Goal: Task Accomplishment & Management: Use online tool/utility

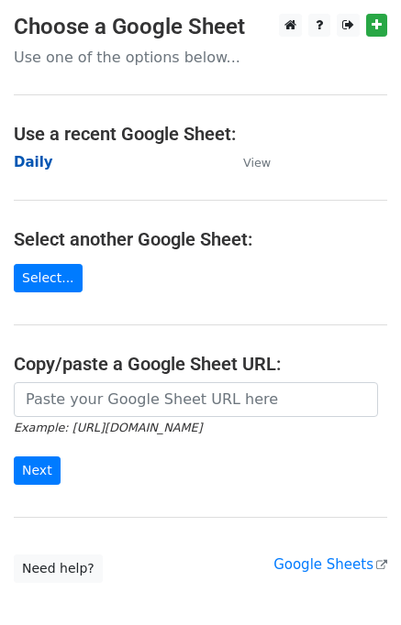
click at [30, 165] on strong "Daily" at bounding box center [33, 162] width 39 height 17
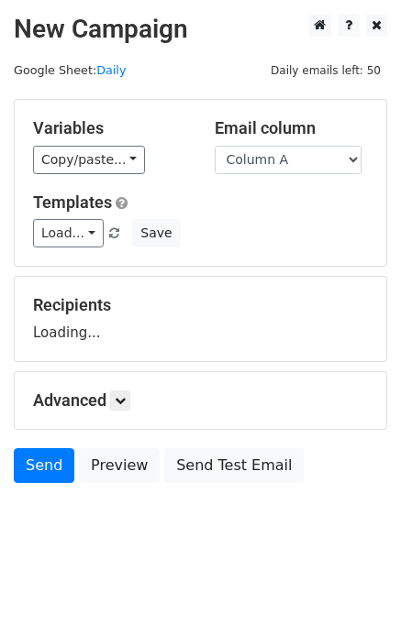
scroll to position [11, 0]
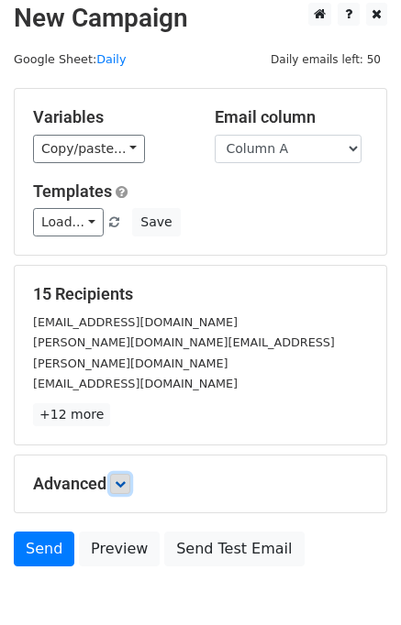
click at [122, 479] on icon at bounding box center [120, 484] width 11 height 11
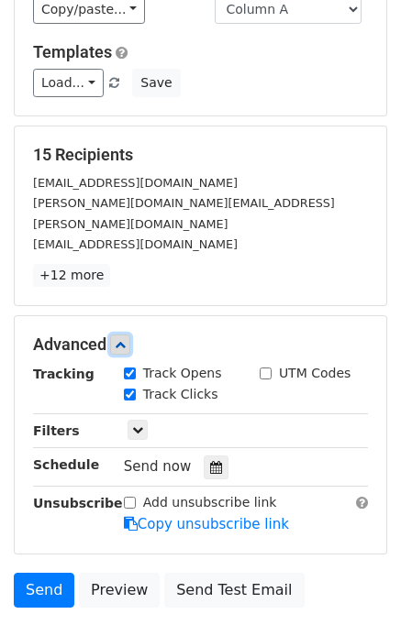
scroll to position [242, 0]
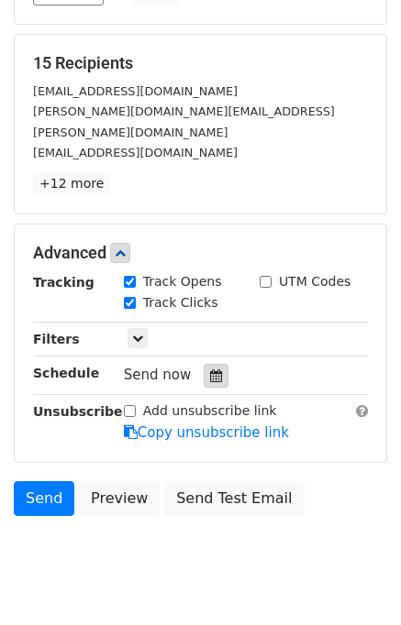
click at [209, 364] on div at bounding box center [216, 376] width 25 height 24
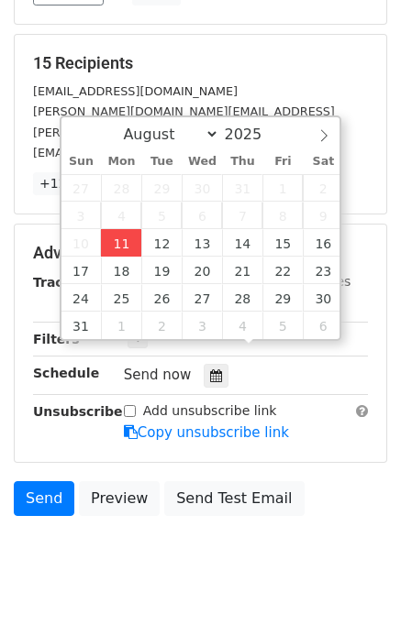
type input "2025-08-11 14:30"
type input "02"
type input "30"
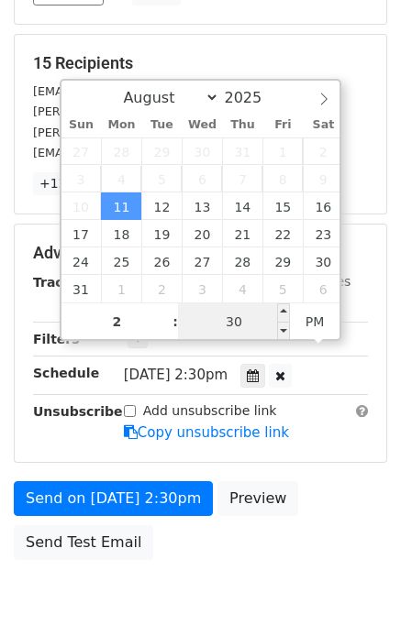
type input "02"
click at [203, 315] on input "30" at bounding box center [234, 322] width 112 height 37
type input "35"
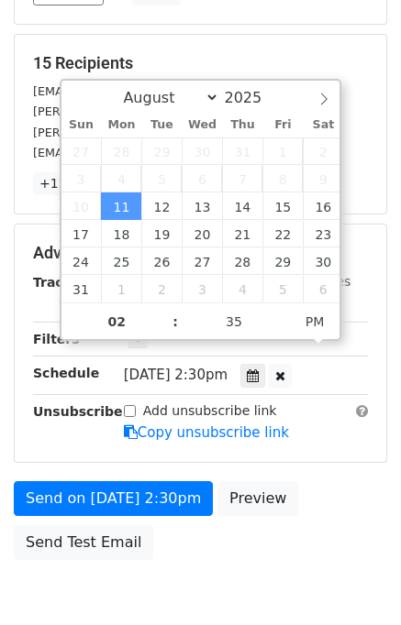
type input "2025-08-11 14:35"
click at [380, 481] on div "Send on Aug 11 at 2:30pm Preview Send Test Email" at bounding box center [200, 525] width 401 height 88
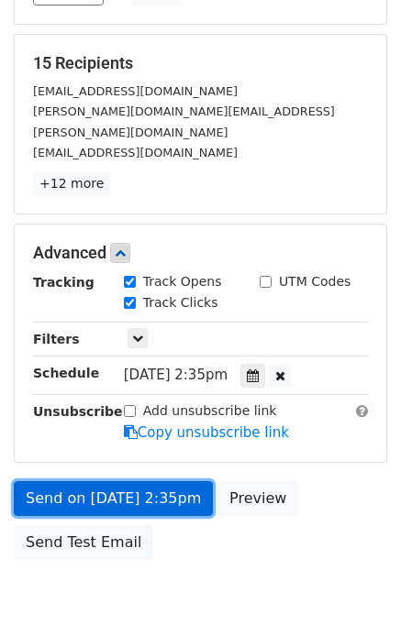
click at [117, 481] on link "Send on Aug 11 at 2:35pm" at bounding box center [113, 498] width 199 height 35
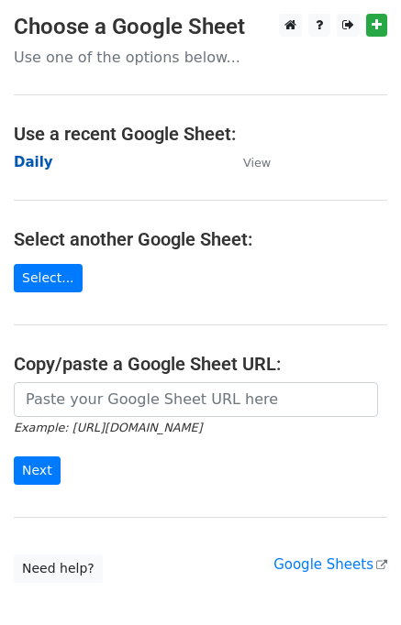
click at [35, 166] on strong "Daily" at bounding box center [33, 162] width 39 height 17
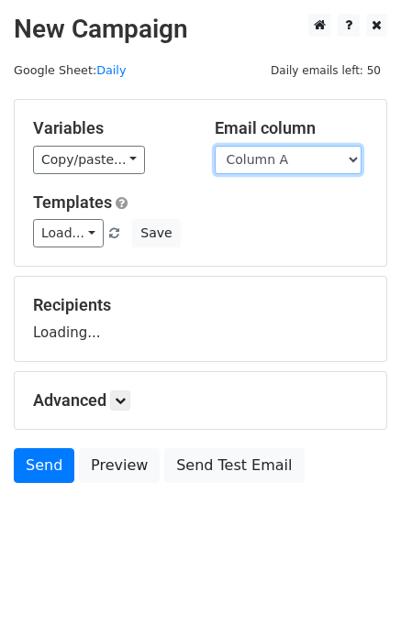
click at [304, 162] on select "Column A Column B Column C" at bounding box center [288, 160] width 147 height 28
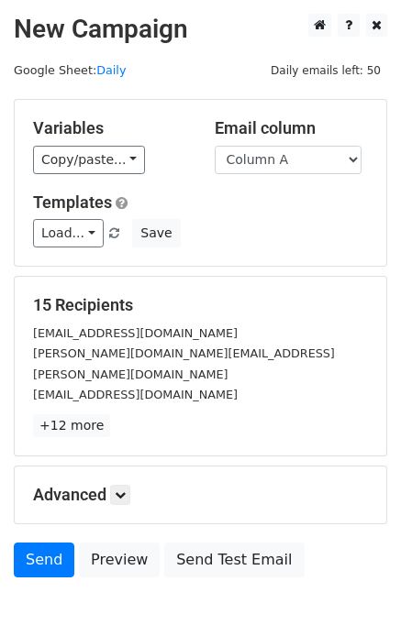
click at [299, 204] on h5 "Templates" at bounding box center [200, 203] width 335 height 20
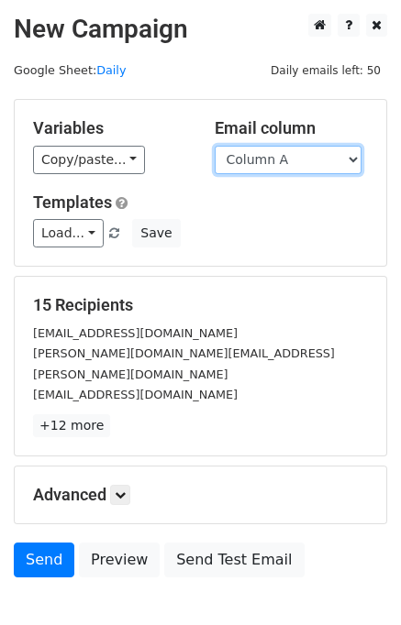
click at [286, 169] on select "Column A Column B Column C" at bounding box center [288, 160] width 147 height 28
select select "Column B"
click at [215, 146] on select "Column A Column B Column C" at bounding box center [288, 160] width 147 height 28
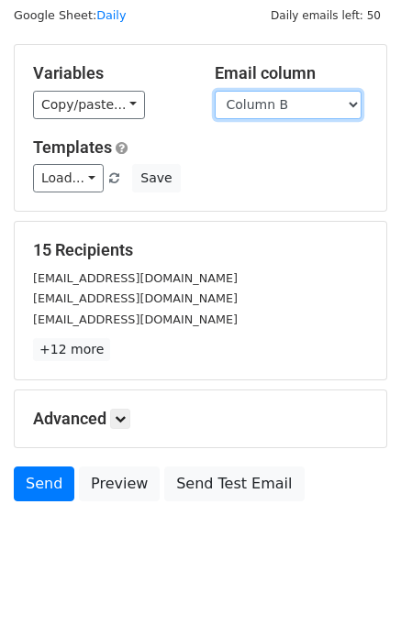
scroll to position [84, 0]
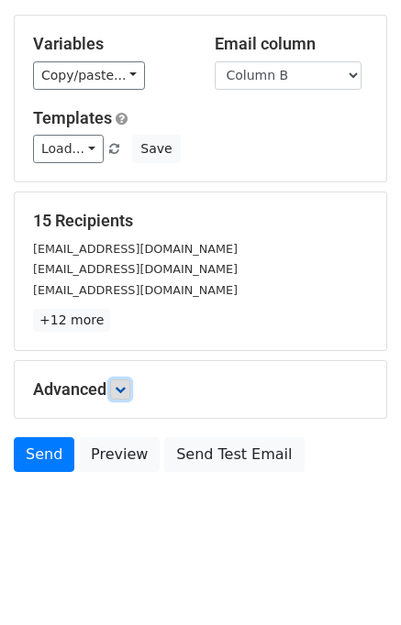
click at [123, 393] on link at bounding box center [120, 390] width 20 height 20
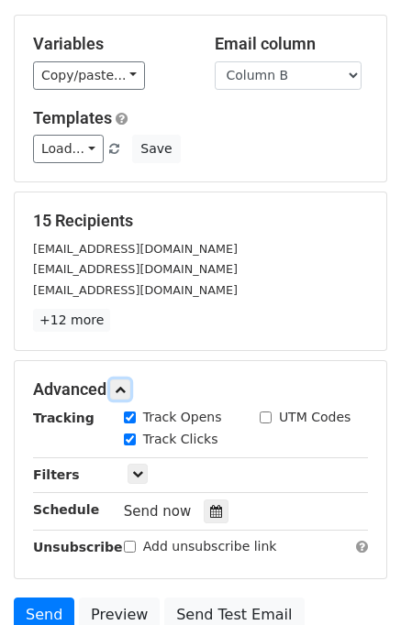
scroll to position [225, 0]
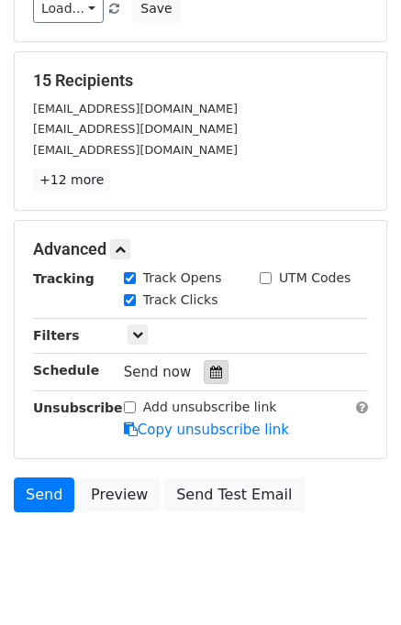
click at [210, 370] on icon at bounding box center [216, 372] width 12 height 13
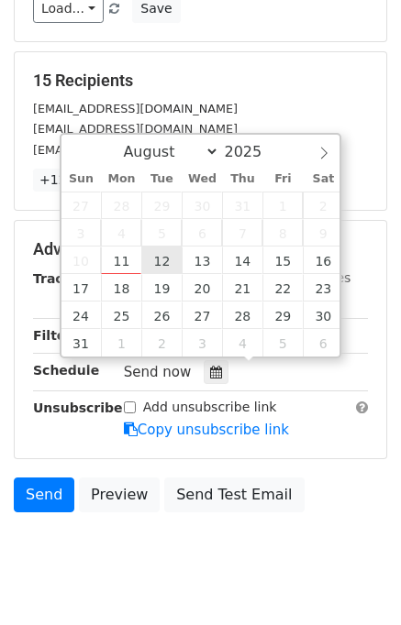
type input "2025-08-12 12:00"
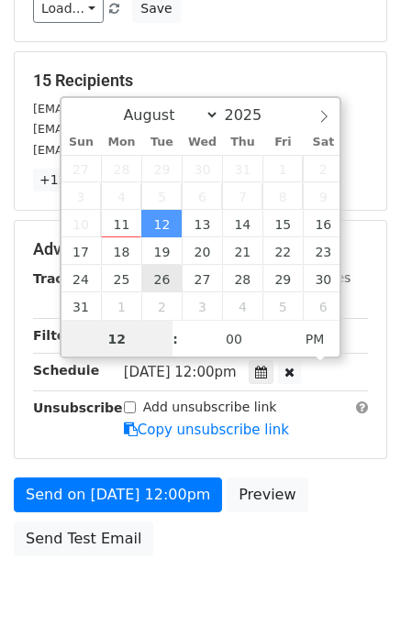
scroll to position [0, 0]
type input "02"
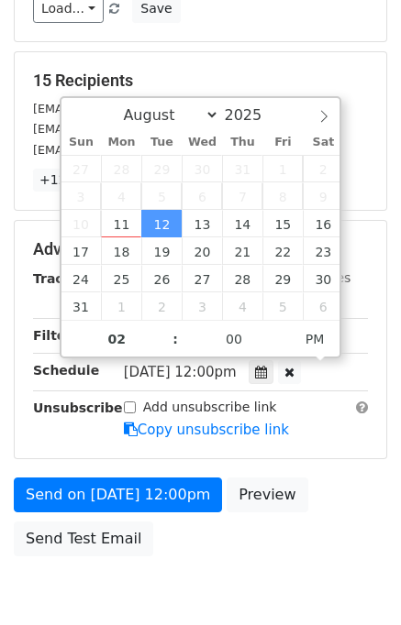
type input "2025-08-12 14:00"
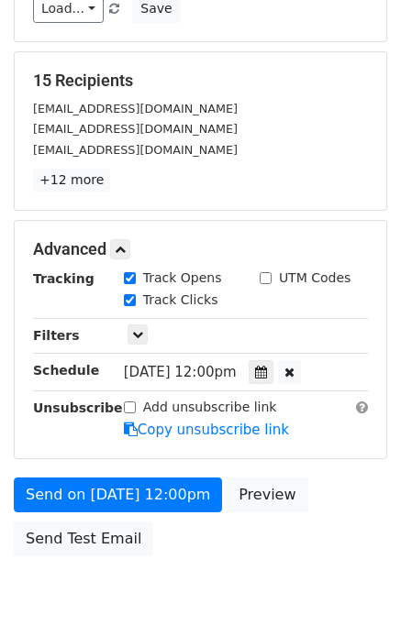
click at [322, 478] on div "Send on Aug 12 at 12:00pm Preview Send Test Email" at bounding box center [200, 522] width 401 height 88
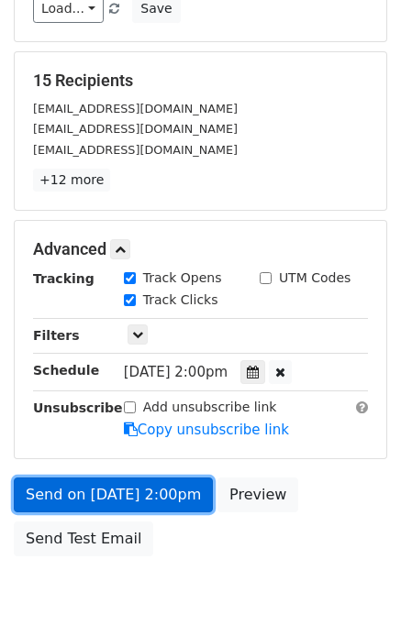
click at [108, 498] on link "Send on Aug 12 at 2:00pm" at bounding box center [113, 495] width 199 height 35
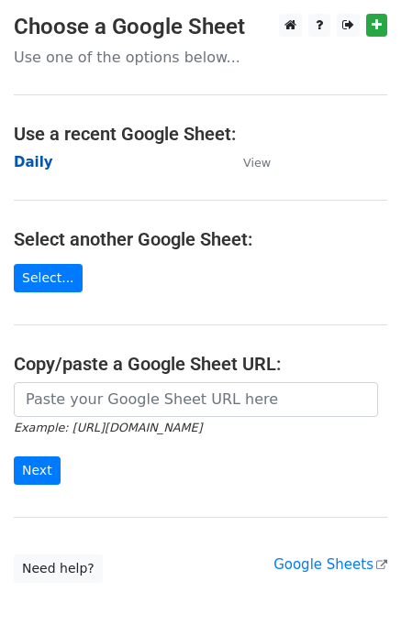
click at [44, 166] on strong "Daily" at bounding box center [33, 162] width 39 height 17
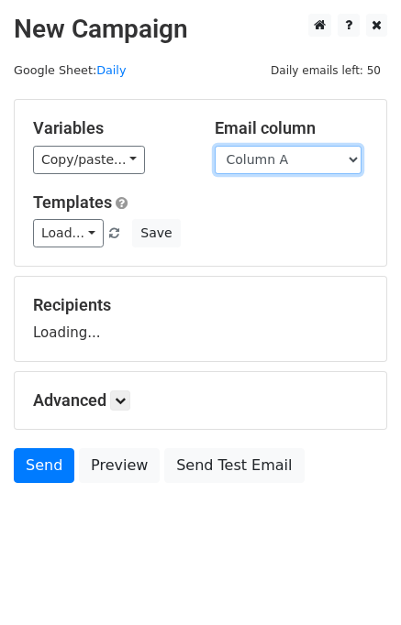
drag, startPoint x: 283, startPoint y: 160, endPoint x: 284, endPoint y: 171, distance: 11.0
click at [283, 160] on select "Column A Column B Column C" at bounding box center [288, 160] width 147 height 28
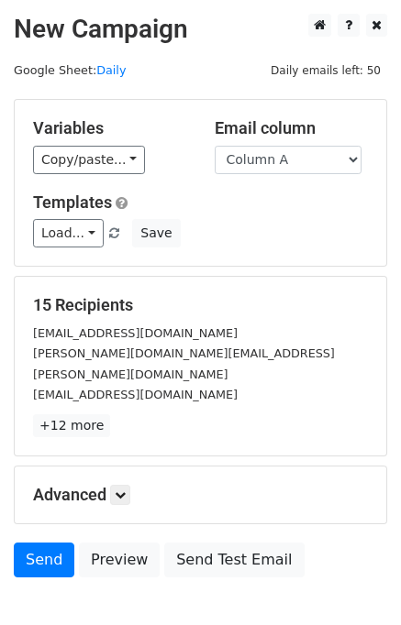
click at [281, 225] on div "Load... No templates saved Save" at bounding box center [200, 233] width 362 height 28
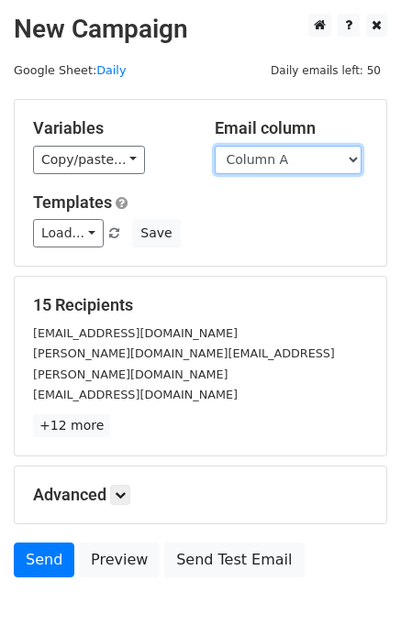
click at [273, 169] on select "Column A Column B Column C" at bounding box center [288, 160] width 147 height 28
select select "Column C"
click at [215, 146] on select "Column A Column B Column C" at bounding box center [288, 160] width 147 height 28
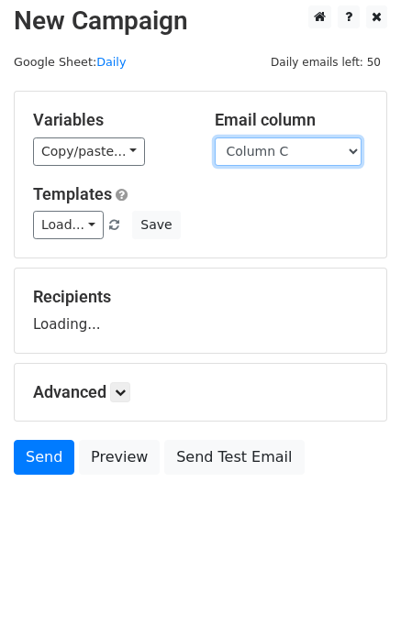
scroll to position [11, 0]
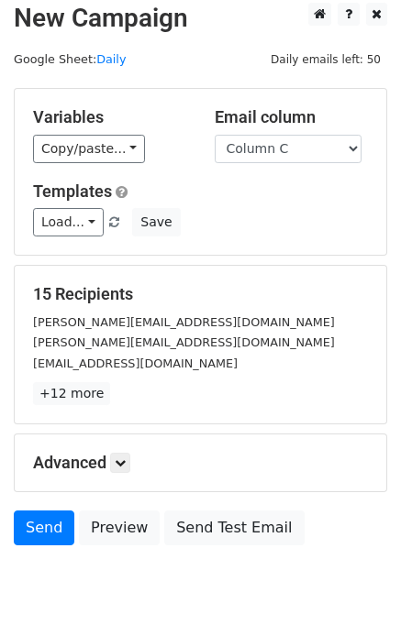
click at [124, 392] on p "+12 more" at bounding box center [200, 393] width 335 height 23
click at [122, 461] on icon at bounding box center [120, 463] width 11 height 11
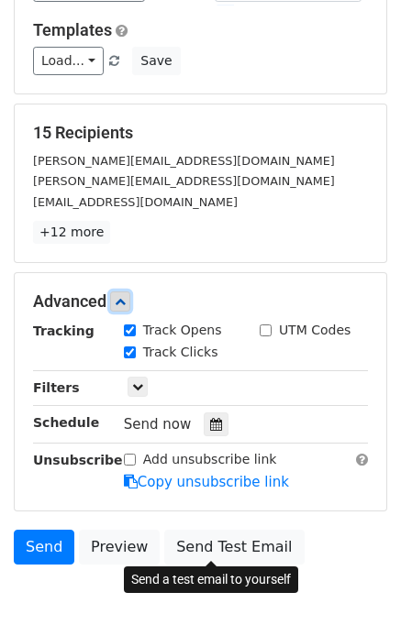
scroll to position [242, 0]
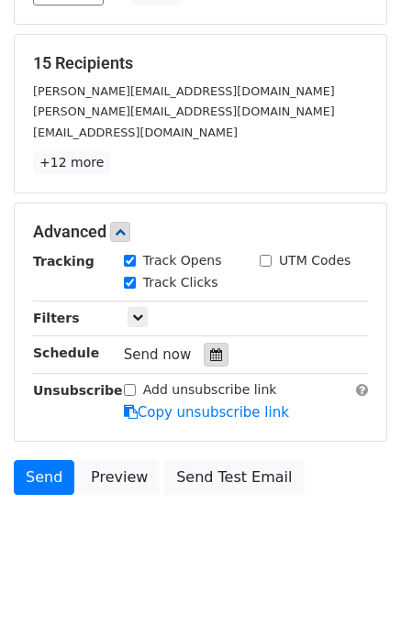
click at [210, 353] on icon at bounding box center [216, 354] width 12 height 13
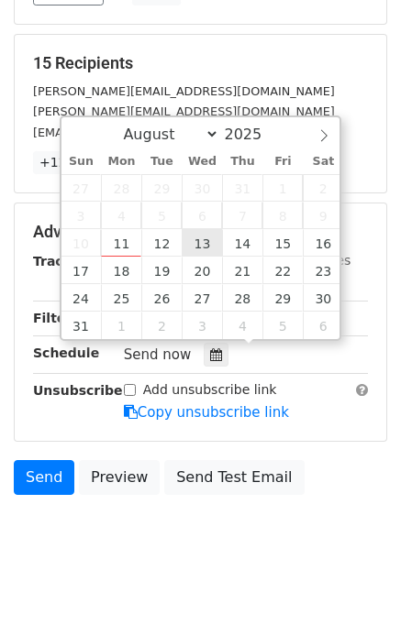
type input "2025-08-13 12:00"
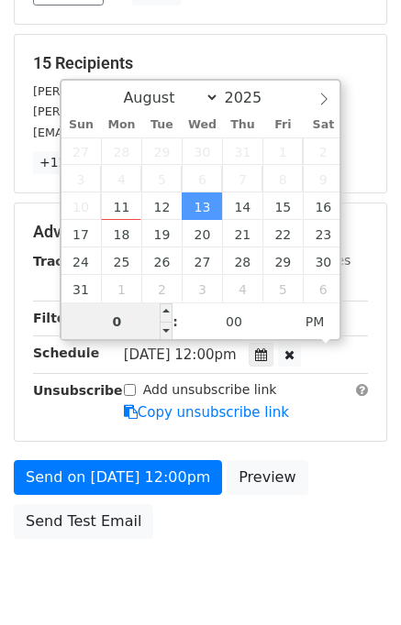
type input "03"
type input "2025-08-13 15:00"
click at [348, 485] on div "Send on Aug 13 at 12:00pm Preview Send Test Email" at bounding box center [200, 504] width 401 height 88
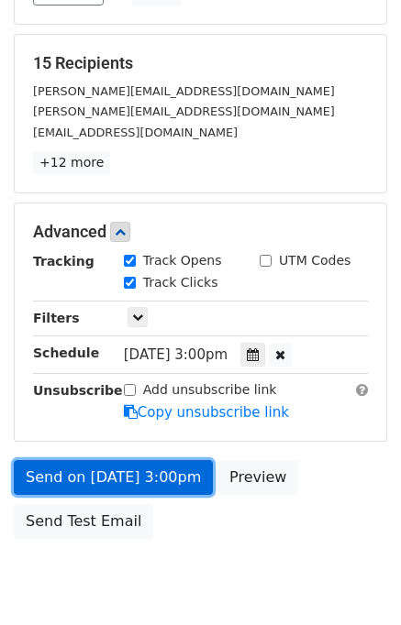
click at [119, 477] on link "Send on Aug 13 at 3:00pm" at bounding box center [113, 477] width 199 height 35
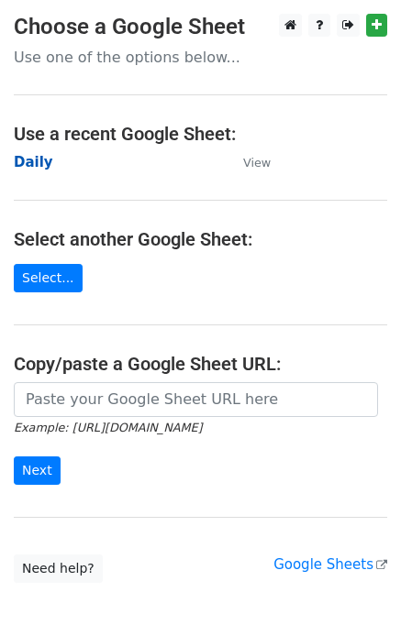
click at [35, 158] on strong "Daily" at bounding box center [33, 162] width 39 height 17
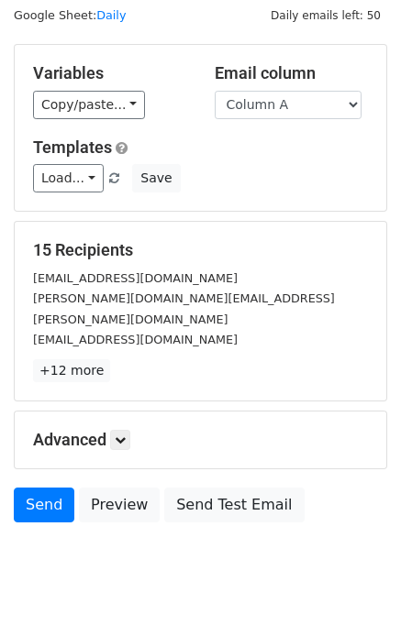
scroll to position [84, 0]
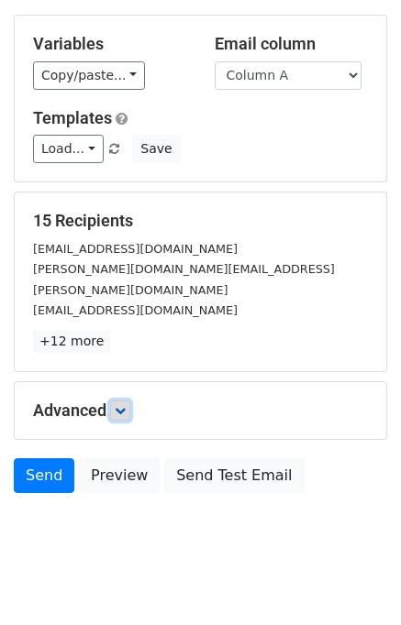
click at [120, 405] on icon at bounding box center [120, 410] width 11 height 11
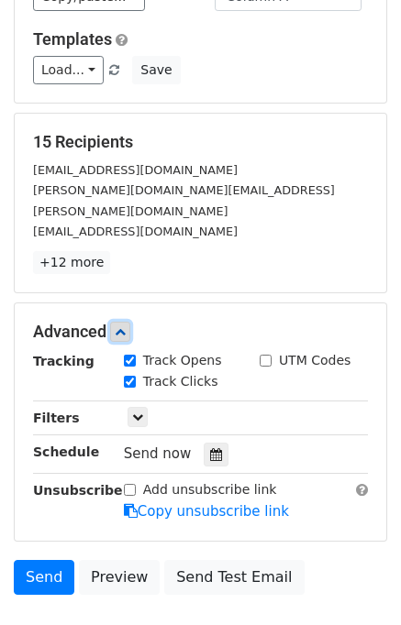
scroll to position [264, 0]
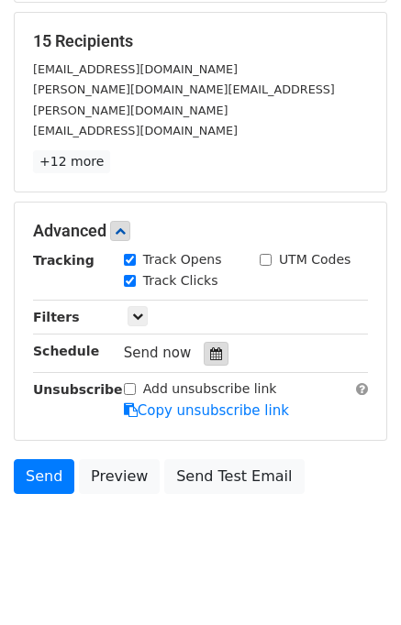
click at [210, 348] on icon at bounding box center [216, 354] width 12 height 13
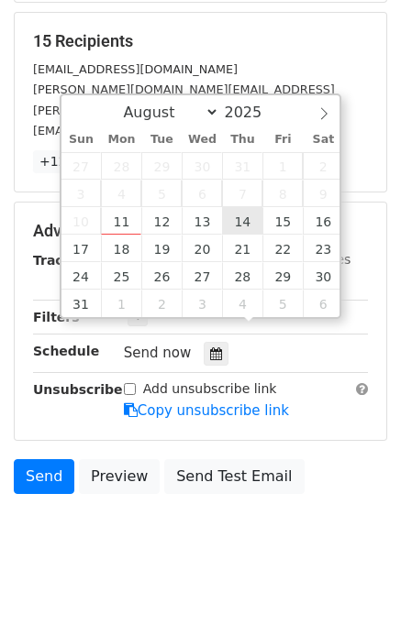
type input "2025-08-14 12:00"
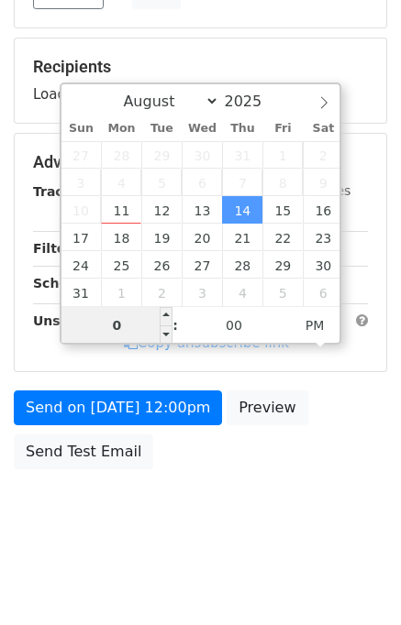
scroll to position [234, 0]
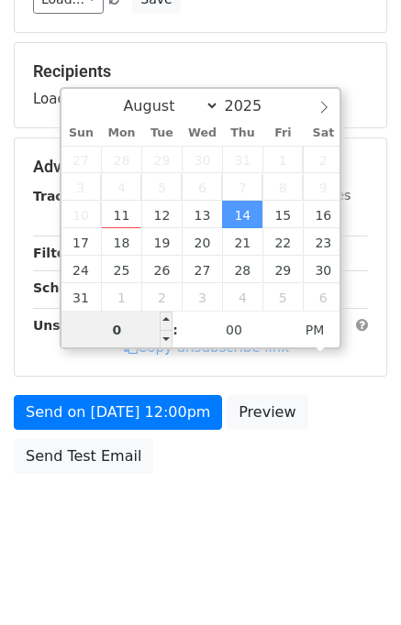
type input "04"
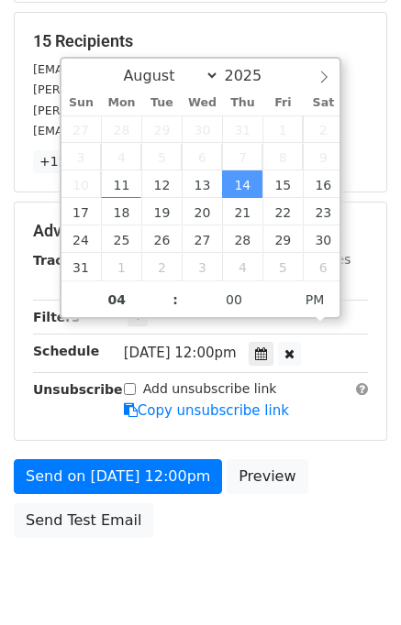
type input "2025-08-14 16:00"
click at [319, 481] on div "Send on Aug 14 at 12:00pm Preview Send Test Email" at bounding box center [200, 503] width 401 height 88
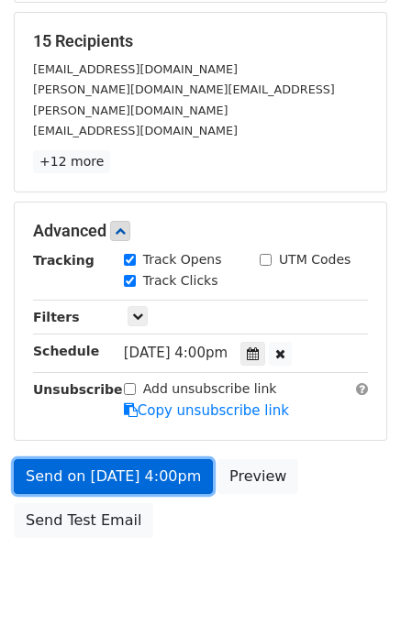
click at [154, 459] on link "Send on Aug 14 at 4:00pm" at bounding box center [113, 476] width 199 height 35
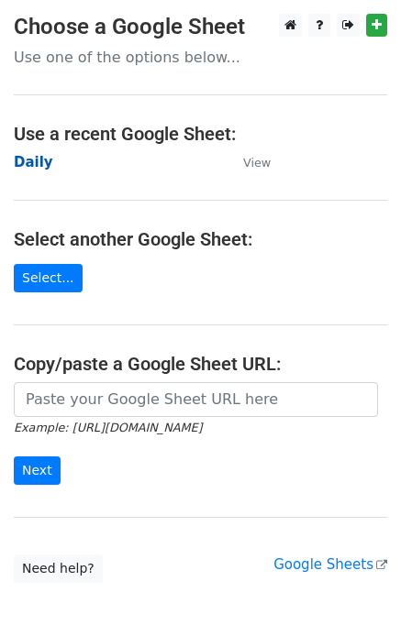
click at [32, 160] on strong "Daily" at bounding box center [33, 162] width 39 height 17
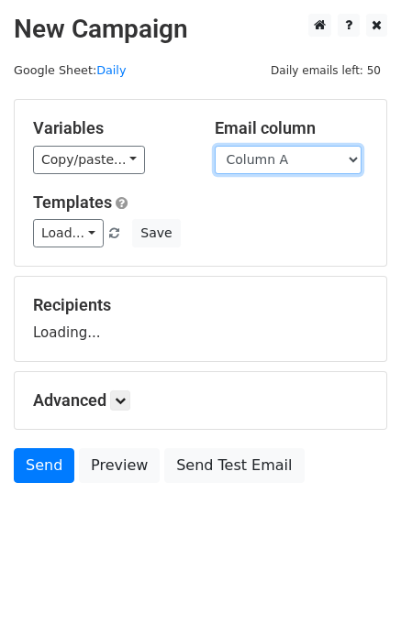
click at [301, 152] on select "Column A Column B Column C" at bounding box center [288, 160] width 147 height 28
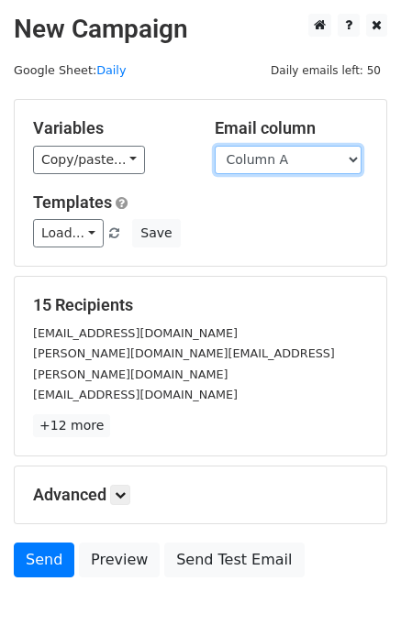
click at [296, 164] on select "Column A Column B Column C" at bounding box center [288, 160] width 147 height 28
select select "Column B"
click at [215, 146] on select "Column A Column B Column C" at bounding box center [288, 160] width 147 height 28
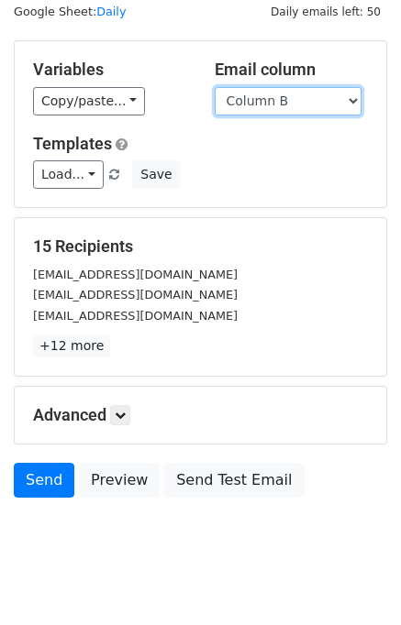
scroll to position [84, 0]
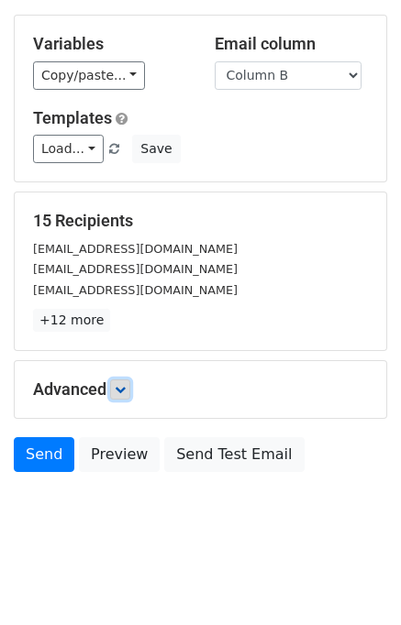
click at [126, 388] on icon at bounding box center [120, 389] width 11 height 11
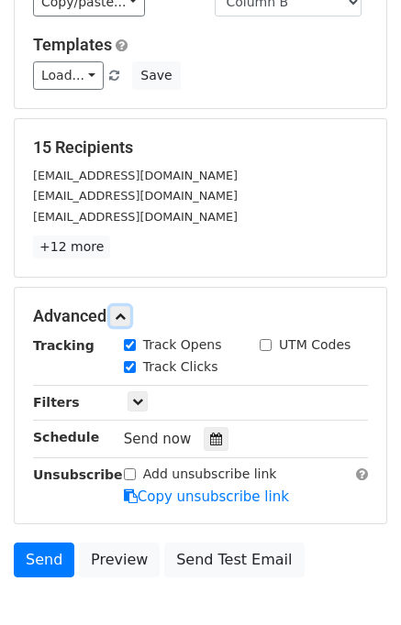
scroll to position [249, 0]
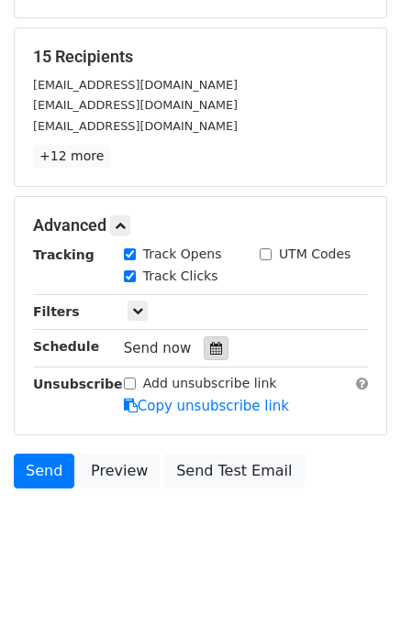
click at [212, 338] on div at bounding box center [216, 349] width 25 height 24
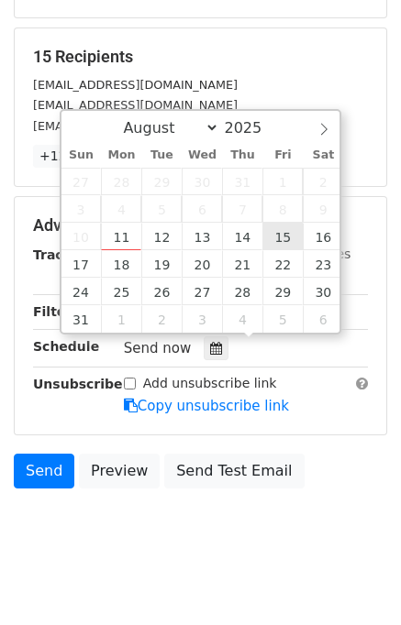
type input "2025-08-15 12:00"
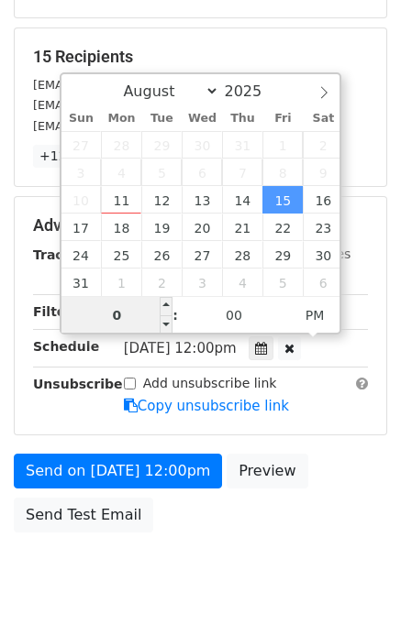
type input "05"
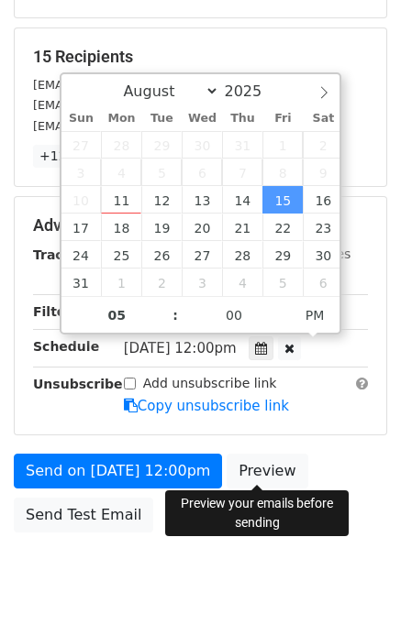
type input "2025-08-15 17:00"
click at [333, 465] on div "Send on Aug 15 at 12:00pm Preview Send Test Email" at bounding box center [200, 498] width 401 height 88
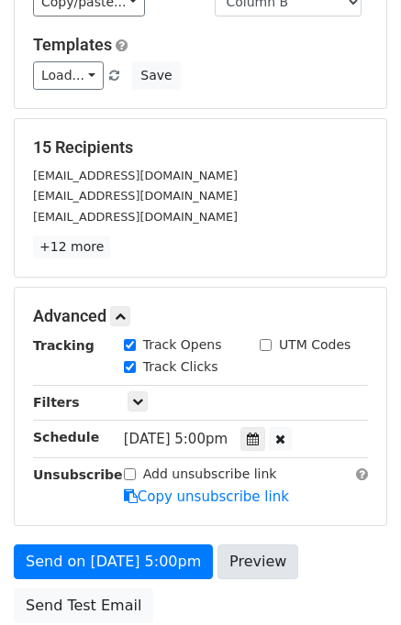
scroll to position [275, 0]
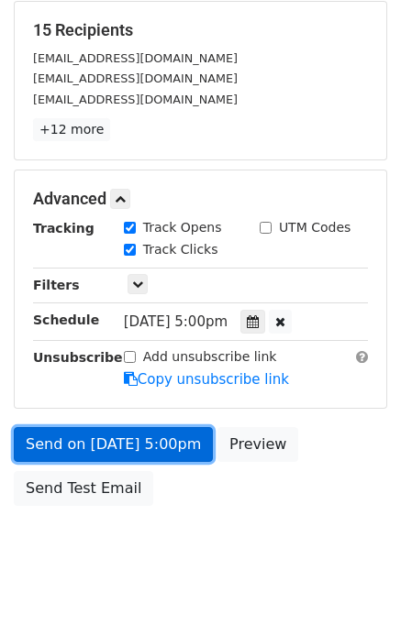
click at [109, 436] on link "Send on Aug 15 at 5:00pm" at bounding box center [113, 444] width 199 height 35
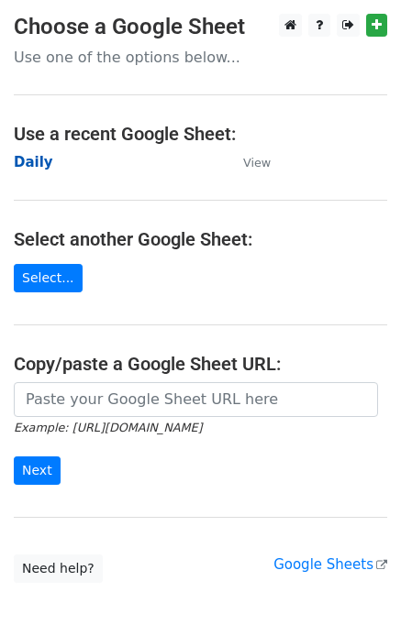
click at [33, 162] on strong "Daily" at bounding box center [33, 162] width 39 height 17
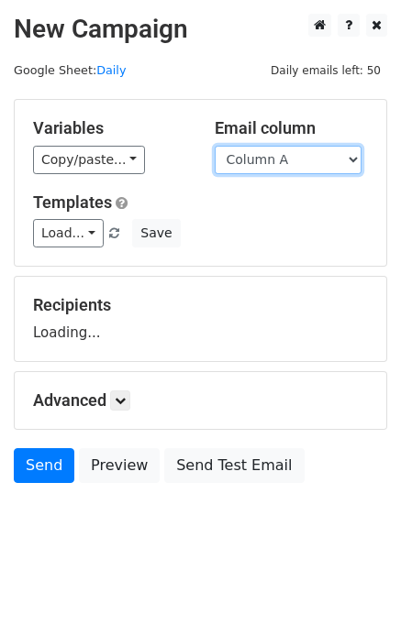
click at [284, 161] on select "Column A Column B Column C" at bounding box center [288, 160] width 147 height 28
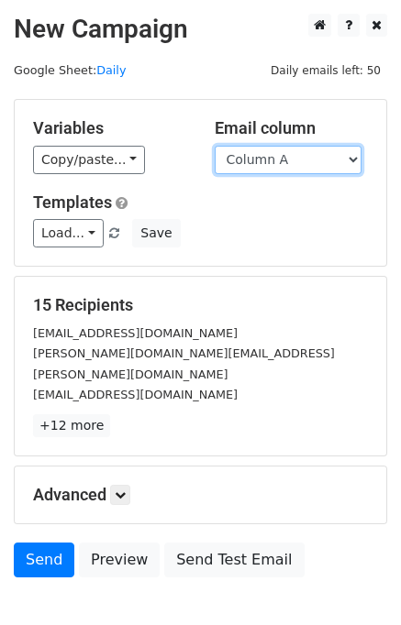
click at [276, 167] on select "Column A Column B Column C" at bounding box center [288, 160] width 147 height 28
select select "Column C"
click at [215, 146] on select "Column A Column B Column C" at bounding box center [288, 160] width 147 height 28
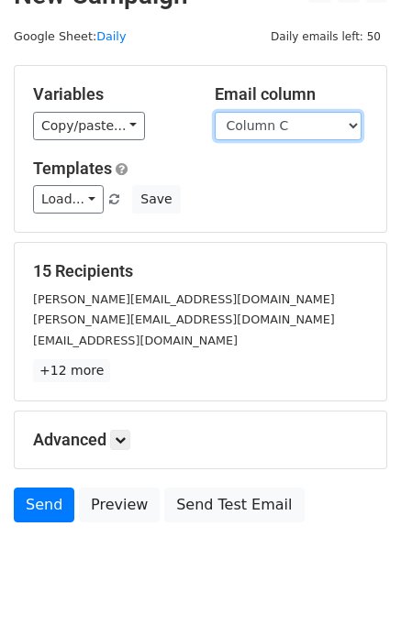
scroll to position [84, 0]
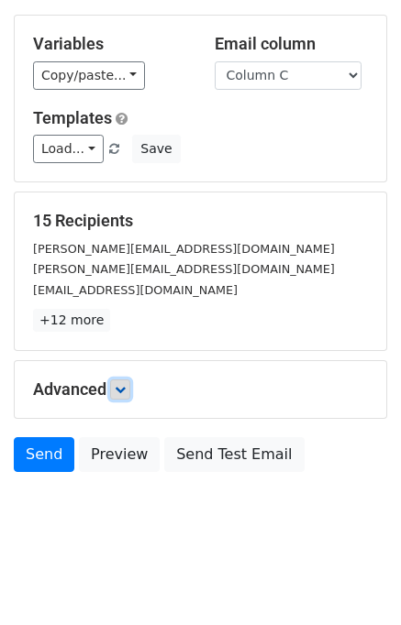
click at [123, 390] on icon at bounding box center [120, 389] width 11 height 11
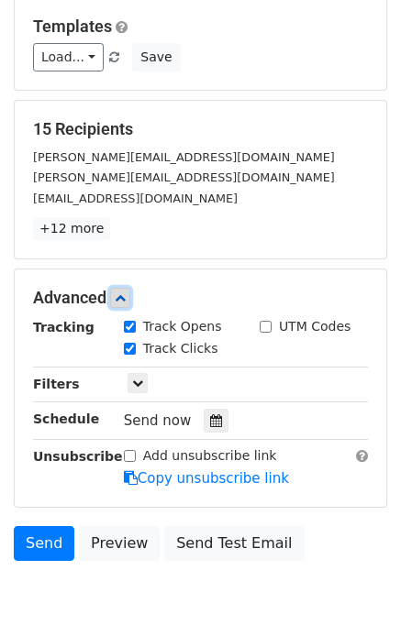
scroll to position [249, 0]
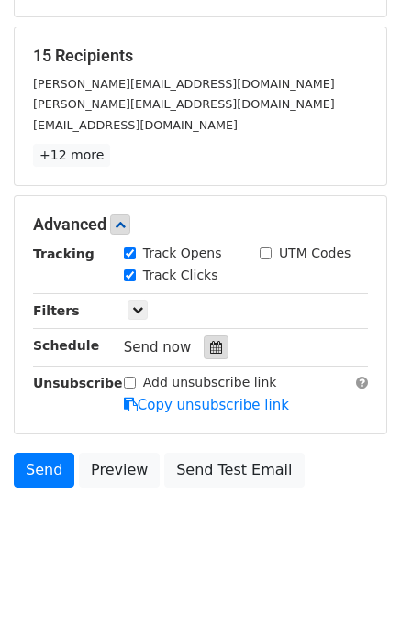
click at [216, 347] on div at bounding box center [216, 348] width 25 height 24
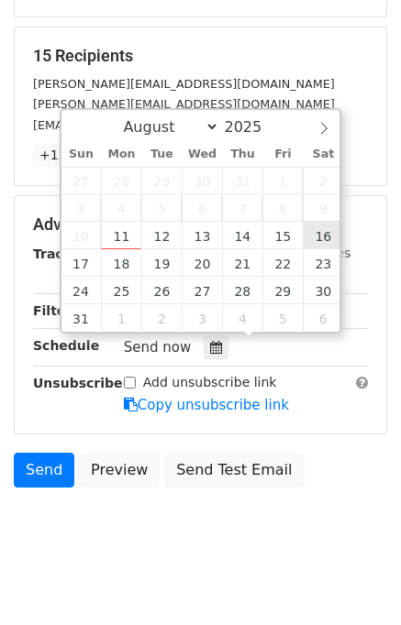
type input "2025-08-16 12:00"
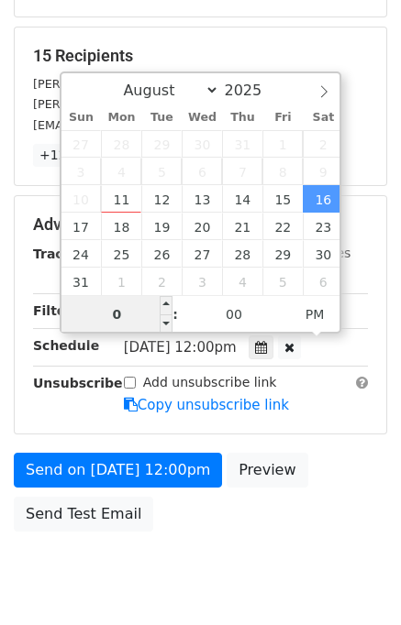
type input "06"
type input "2025-08-16 18:00"
click at [319, 434] on form "Variables Copy/paste... {{Column A}} {{Column B}} {{Column C}} Email column Col…" at bounding box center [200, 195] width 373 height 691
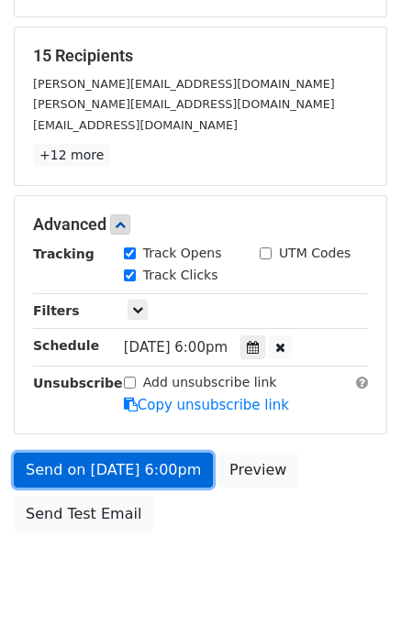
click at [54, 467] on link "Send on Aug 16 at 6:00pm" at bounding box center [113, 470] width 199 height 35
